Goal: Communication & Community: Answer question/provide support

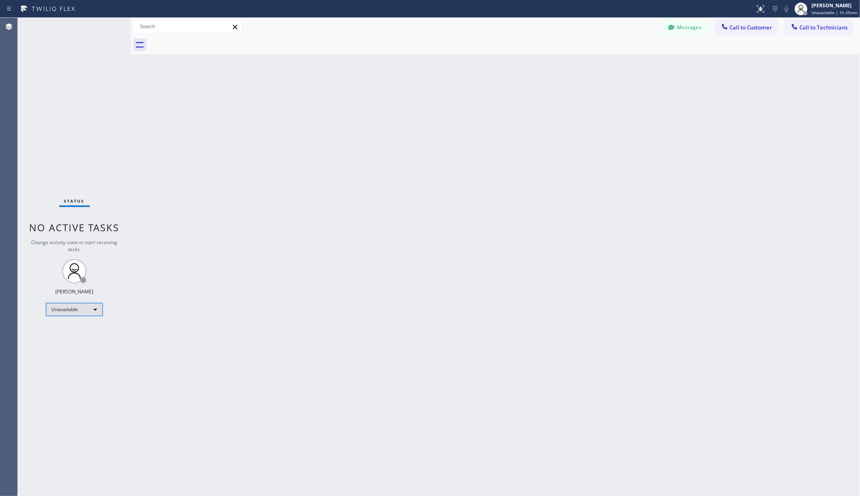
click at [71, 315] on div "Unavailable" at bounding box center [74, 309] width 57 height 13
drag, startPoint x: 71, startPoint y: 328, endPoint x: 275, endPoint y: 303, distance: 205.6
click at [72, 329] on li "Available" at bounding box center [73, 331] width 55 height 10
click at [284, 287] on div "Back to Dashboard Change Sender ID Customers Technicians AA [PERSON_NAME] [DATE…" at bounding box center [495, 257] width 729 height 479
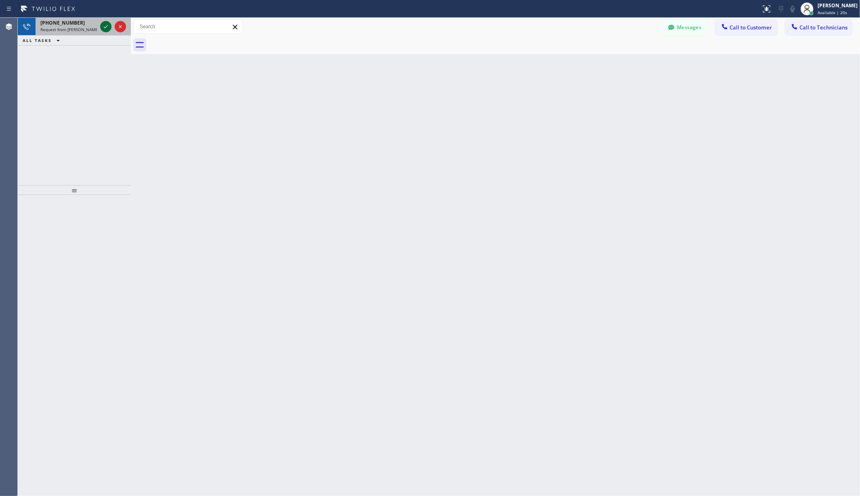
click at [107, 27] on icon at bounding box center [106, 27] width 10 height 10
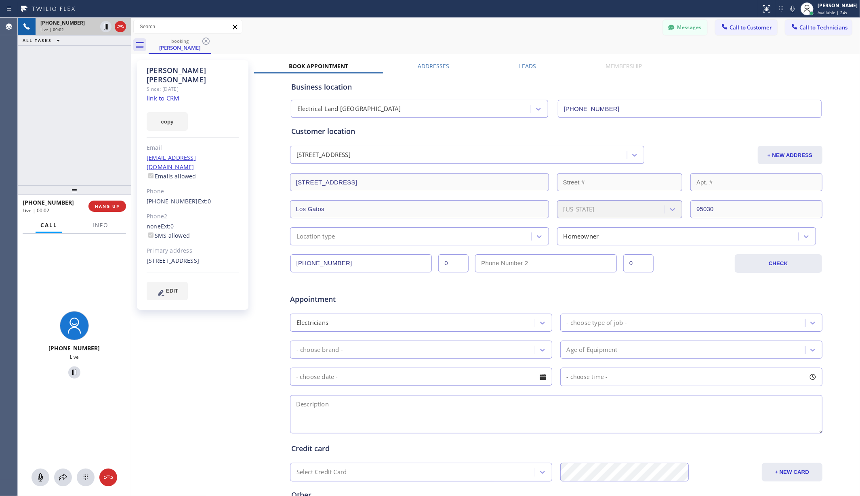
type input "[PHONE_NUMBER]"
click at [41, 476] on icon at bounding box center [40, 478] width 5 height 8
click at [41, 476] on icon at bounding box center [41, 478] width 10 height 10
drag, startPoint x: 390, startPoint y: 44, endPoint x: 328, endPoint y: 1, distance: 75.4
click at [390, 43] on div "booking [PERSON_NAME]" at bounding box center [504, 45] width 711 height 18
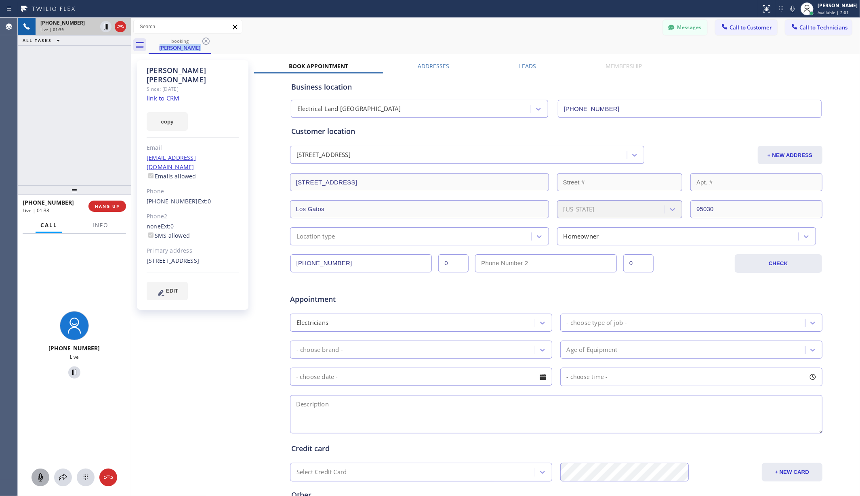
click at [364, 42] on div "booking [PERSON_NAME]" at bounding box center [504, 45] width 711 height 18
click at [364, 39] on div "booking [PERSON_NAME]" at bounding box center [504, 45] width 711 height 18
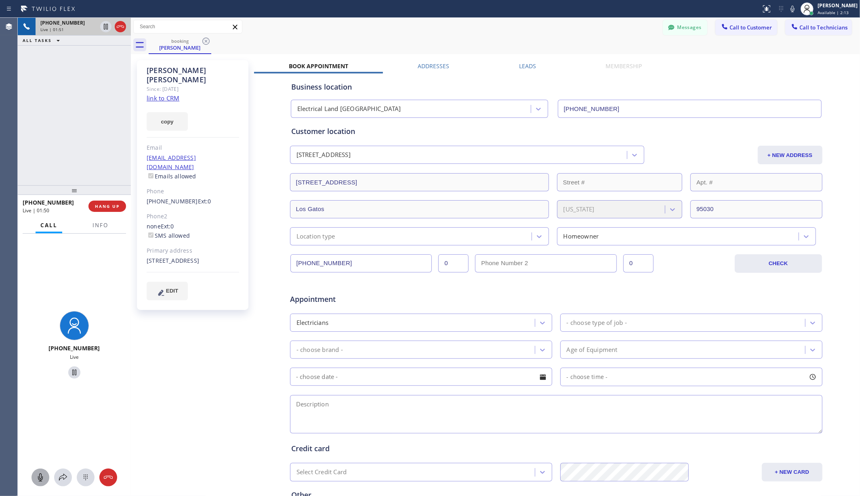
click at [364, 39] on div "booking [PERSON_NAME]" at bounding box center [504, 45] width 711 height 18
click at [456, 42] on div "booking [PERSON_NAME]" at bounding box center [504, 45] width 711 height 18
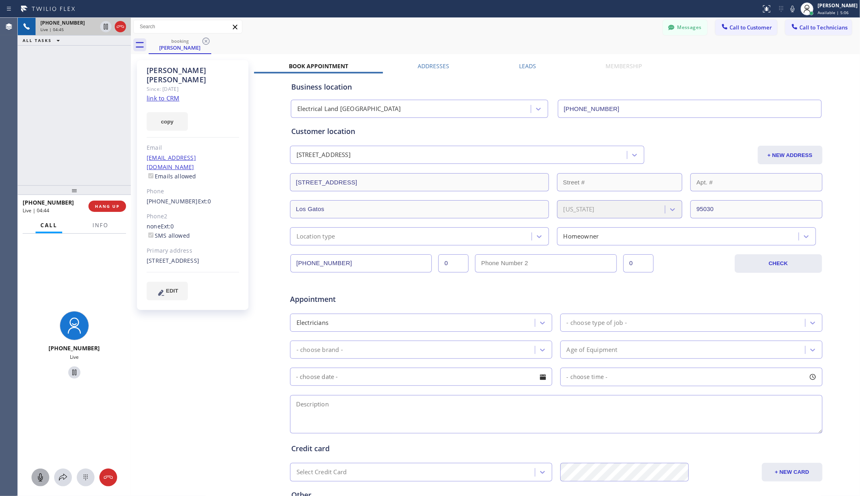
click at [459, 40] on div "booking [PERSON_NAME]" at bounding box center [504, 45] width 711 height 18
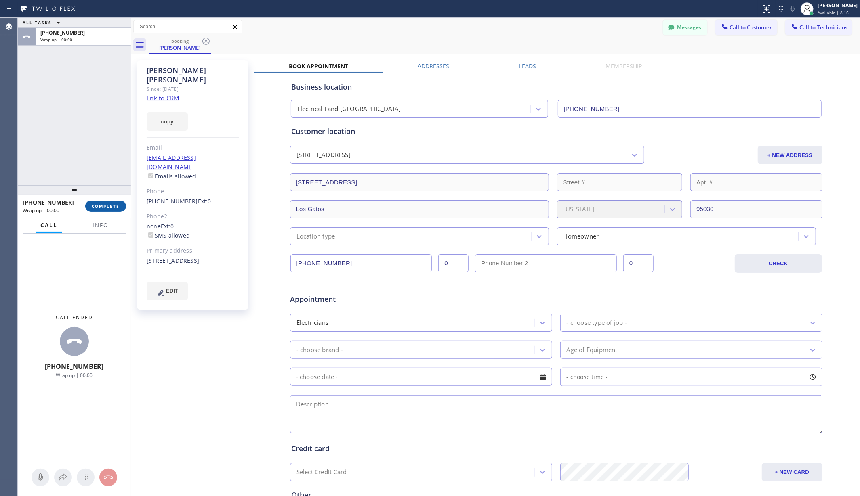
click at [116, 204] on span "COMPLETE" at bounding box center [106, 207] width 28 height 6
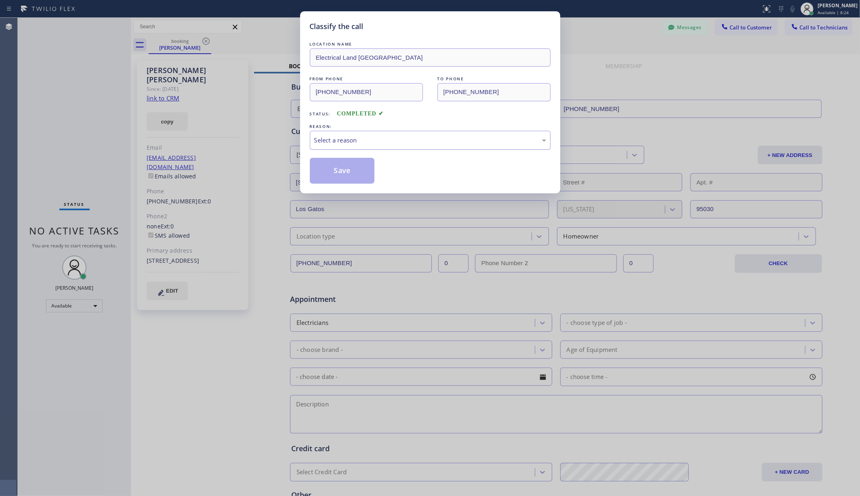
click at [425, 138] on div "Select a reason" at bounding box center [430, 140] width 232 height 9
click at [343, 171] on button "Save" at bounding box center [342, 171] width 65 height 26
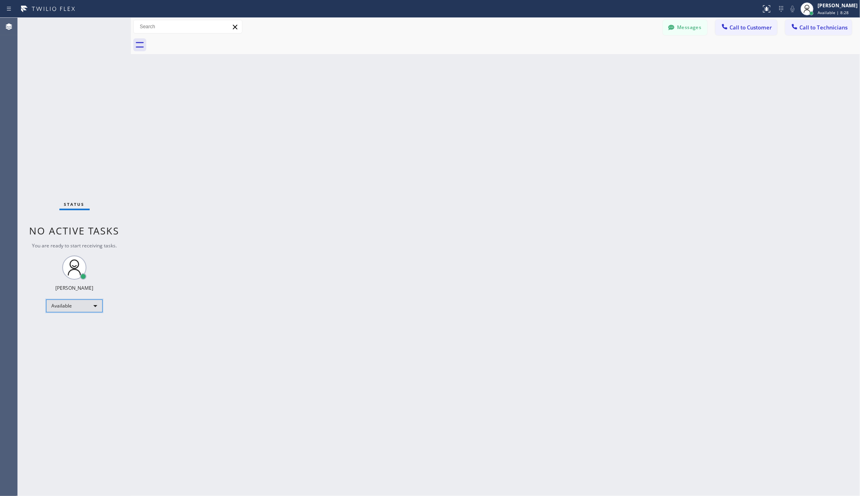
click at [80, 303] on div "Available" at bounding box center [74, 306] width 57 height 13
click at [70, 335] on li "Unavailable" at bounding box center [73, 338] width 55 height 10
drag, startPoint x: 172, startPoint y: 178, endPoint x: 125, endPoint y: 441, distance: 267.5
click at [172, 178] on div "Back to Dashboard Change Sender ID Customers Technicians AA [PERSON_NAME] [DATE…" at bounding box center [495, 257] width 729 height 479
click at [149, 406] on div "Back to Dashboard Change Sender ID Customers Technicians AA [PERSON_NAME] [DATE…" at bounding box center [495, 257] width 729 height 479
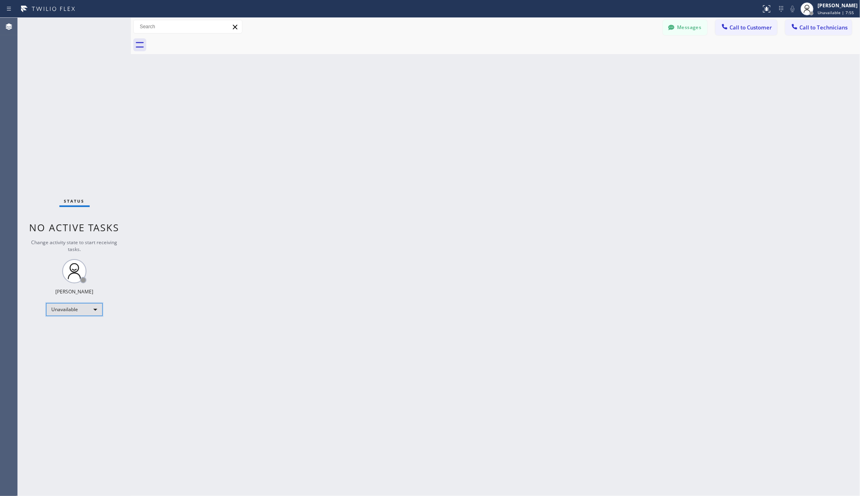
click at [69, 307] on div "Unavailable" at bounding box center [74, 309] width 57 height 13
drag, startPoint x: 71, startPoint y: 332, endPoint x: 254, endPoint y: 327, distance: 182.6
click at [71, 331] on li "Available" at bounding box center [73, 331] width 55 height 10
drag, startPoint x: 254, startPoint y: 327, endPoint x: 235, endPoint y: 478, distance: 152.2
click at [254, 330] on div "Back to Dashboard Change Sender ID Customers Technicians AA [PERSON_NAME] [DATE…" at bounding box center [495, 257] width 729 height 479
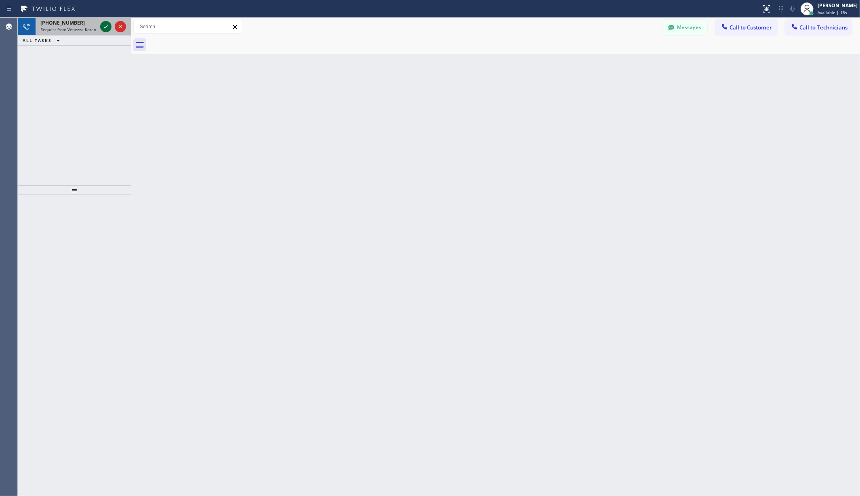
click at [106, 23] on icon at bounding box center [106, 27] width 10 height 10
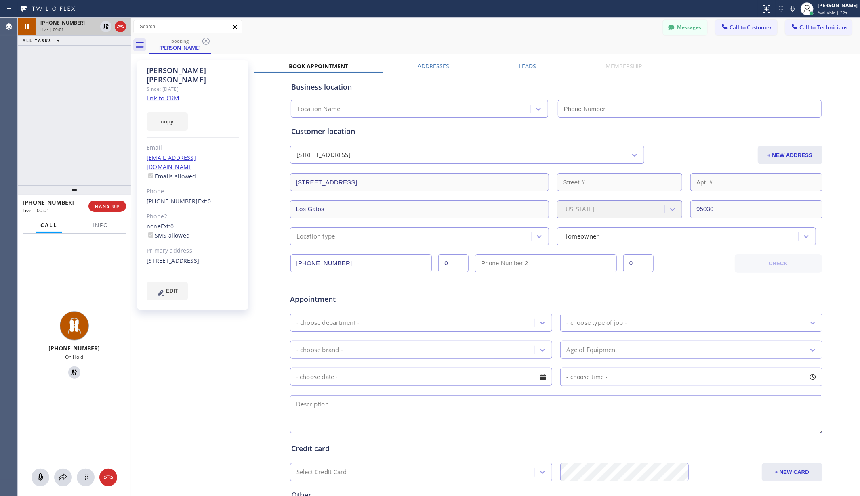
type input "[PHONE_NUMBER]"
click at [379, 22] on div "Messages Call to Customer Call to Technicians Outbound call Location Search loc…" at bounding box center [495, 27] width 729 height 14
click at [39, 478] on icon at bounding box center [41, 478] width 10 height 10
click at [40, 482] on icon at bounding box center [41, 478] width 10 height 10
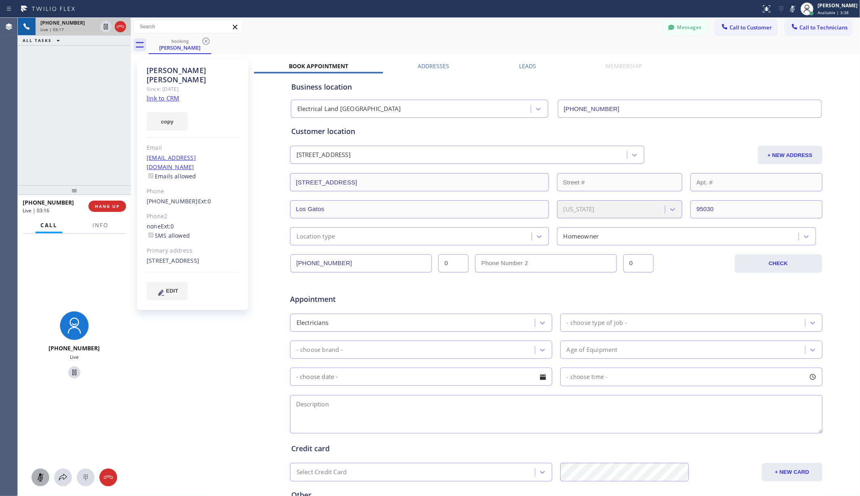
click at [38, 479] on icon at bounding box center [41, 478] width 10 height 10
click at [39, 483] on button at bounding box center [41, 478] width 18 height 18
click at [40, 473] on icon at bounding box center [41, 478] width 10 height 10
click at [36, 477] on icon at bounding box center [41, 478] width 10 height 10
click at [39, 477] on icon at bounding box center [40, 478] width 5 height 8
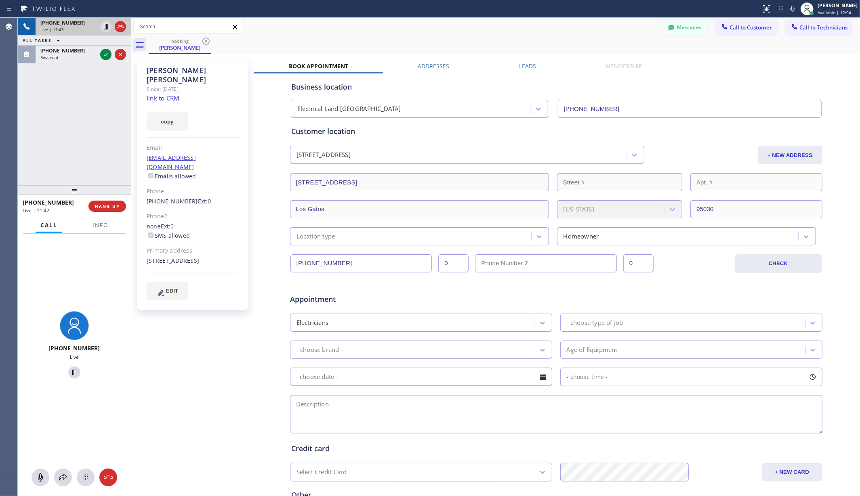
click at [44, 476] on icon at bounding box center [41, 478] width 10 height 10
click at [343, 43] on div "booking [PERSON_NAME]" at bounding box center [504, 45] width 711 height 18
click at [36, 479] on icon at bounding box center [41, 478] width 10 height 10
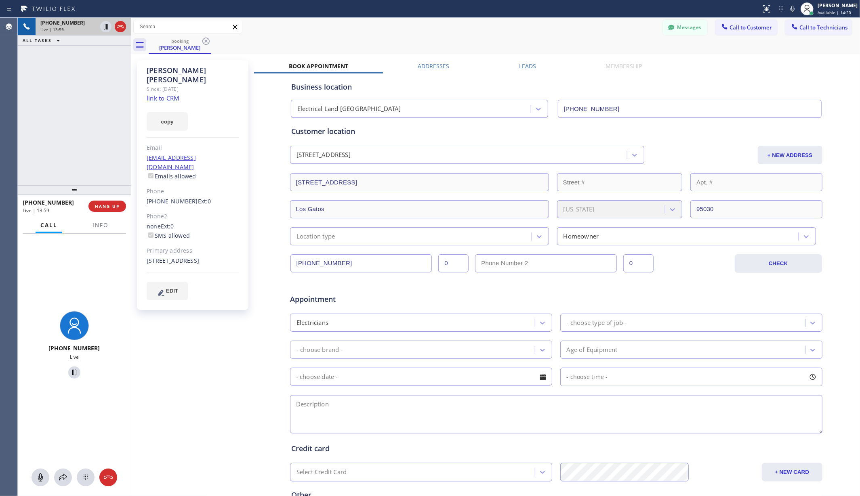
click at [301, 39] on div "booking [PERSON_NAME]" at bounding box center [504, 45] width 711 height 18
click at [108, 205] on span "HANG UP" at bounding box center [107, 207] width 25 height 6
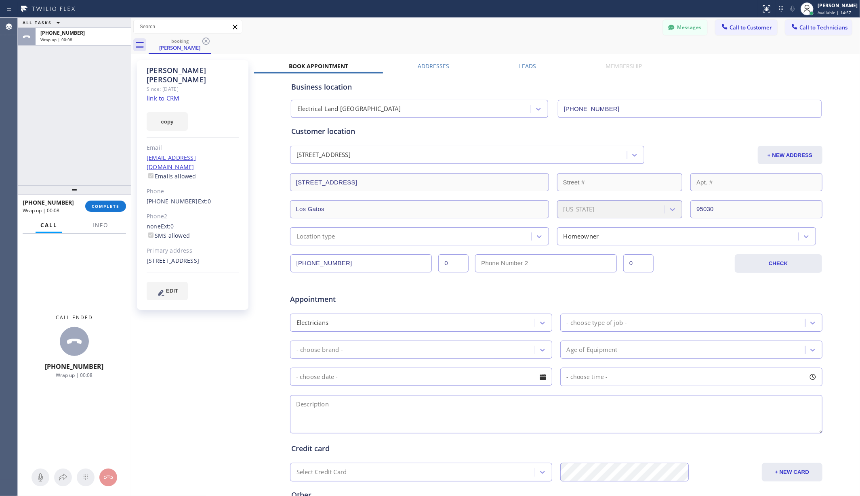
drag, startPoint x: 54, startPoint y: 270, endPoint x: 107, endPoint y: 212, distance: 78.3
click at [54, 268] on div "Call ended [PHONE_NUMBER] Wrap up | 00:08" at bounding box center [74, 347] width 113 height 226
click at [112, 208] on span "COMPLETE" at bounding box center [106, 207] width 28 height 6
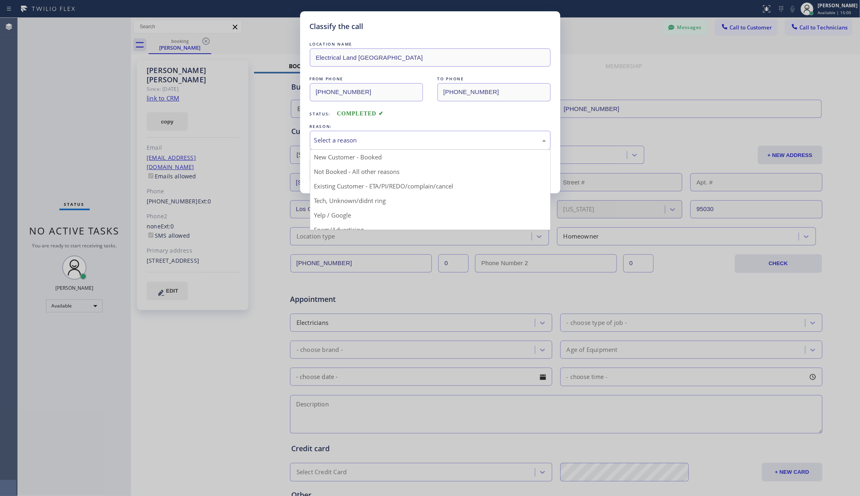
click at [377, 149] on div "Select a reason" at bounding box center [430, 140] width 241 height 19
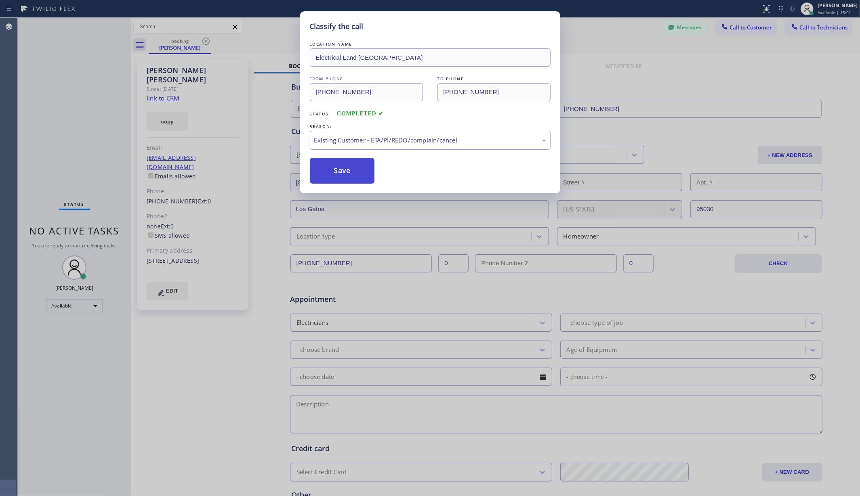
click at [347, 174] on button "Save" at bounding box center [342, 171] width 65 height 26
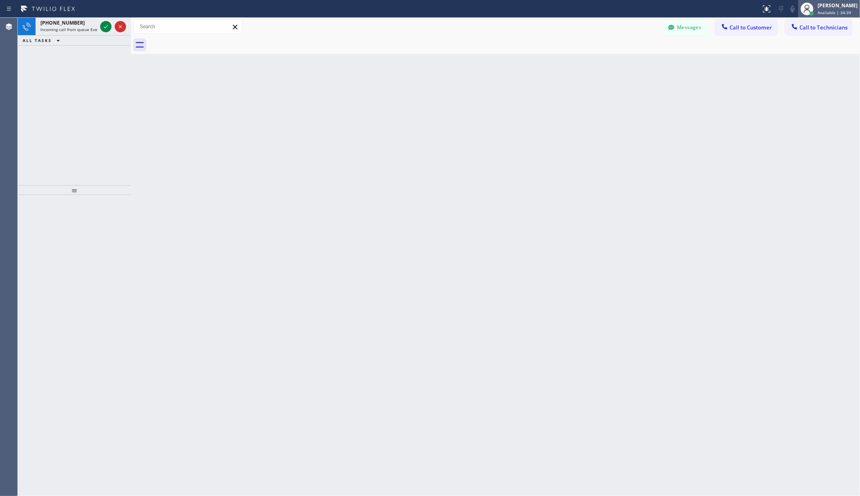
click at [827, 8] on div "[PERSON_NAME]" at bounding box center [837, 5] width 40 height 7
click at [805, 51] on button "Unavailable" at bounding box center [819, 53] width 81 height 11
